Goal: Check status: Check status

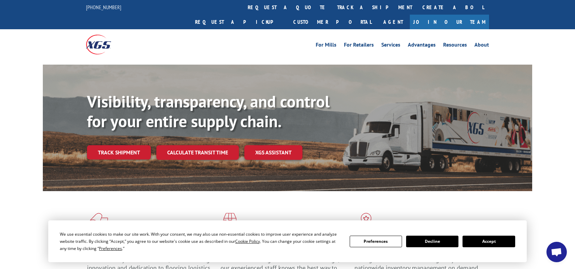
click at [123, 145] on link "Track shipment" at bounding box center [119, 152] width 64 height 14
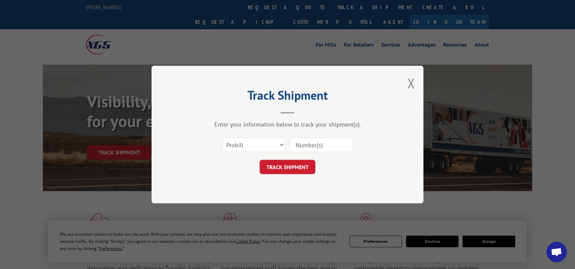
click at [313, 147] on input at bounding box center [321, 145] width 63 height 14
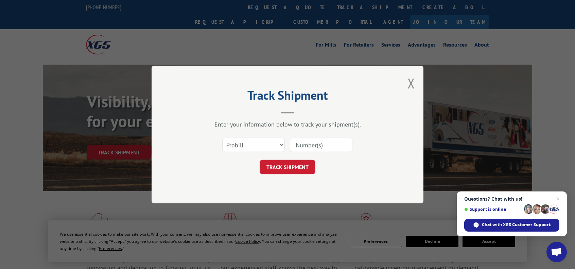
paste input "17009408"
type input "17009408"
click at [298, 165] on button "TRACK SHIPMENT" at bounding box center [288, 167] width 56 height 14
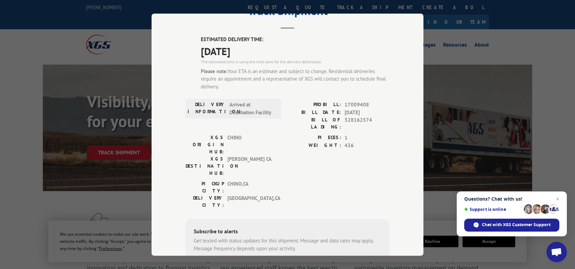
scroll to position [95, 0]
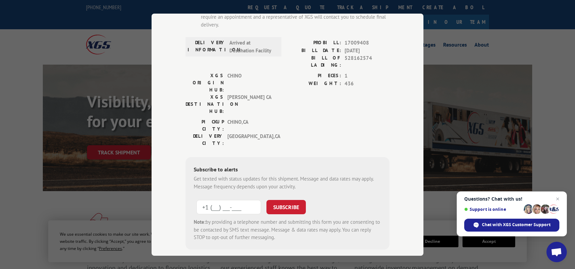
click at [229, 200] on input "+1 (___) ___-____" at bounding box center [229, 207] width 65 height 14
type input "[PHONE_NUMBER]"
click at [275, 200] on button "SUBSCRIBE" at bounding box center [286, 207] width 39 height 14
